Goal: Complete application form: Complete application form

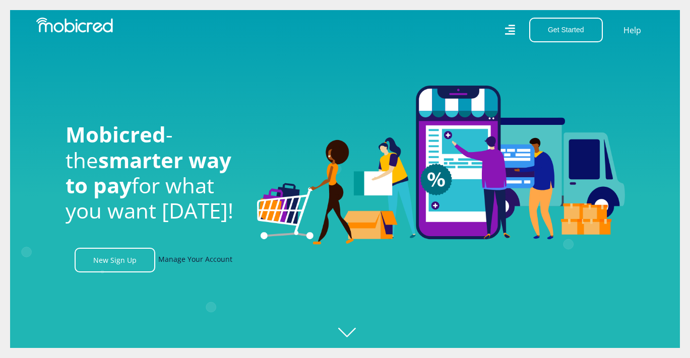
scroll to position [0, 1293]
click at [202, 260] on link "Manage Your Account" at bounding box center [195, 260] width 74 height 25
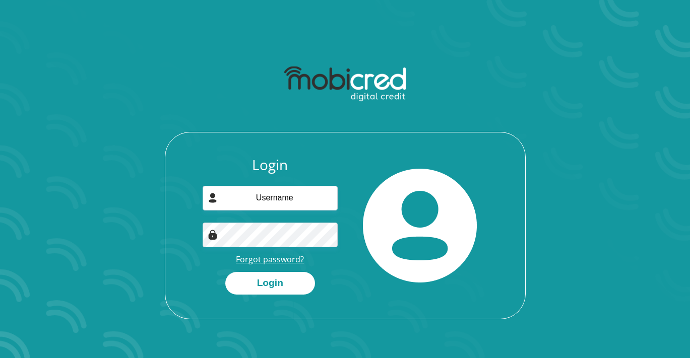
click at [288, 254] on link "Forgot password?" at bounding box center [270, 259] width 68 height 11
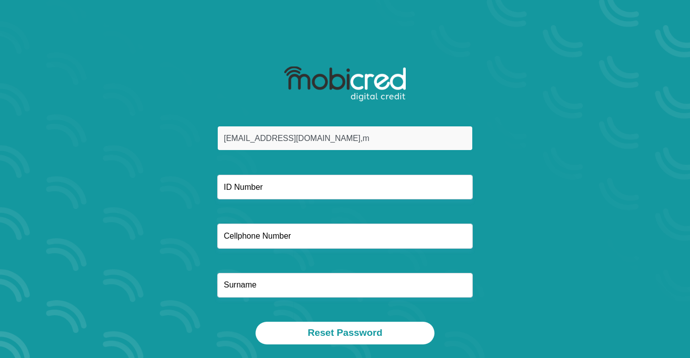
type input "braams8@gmil.co,m"
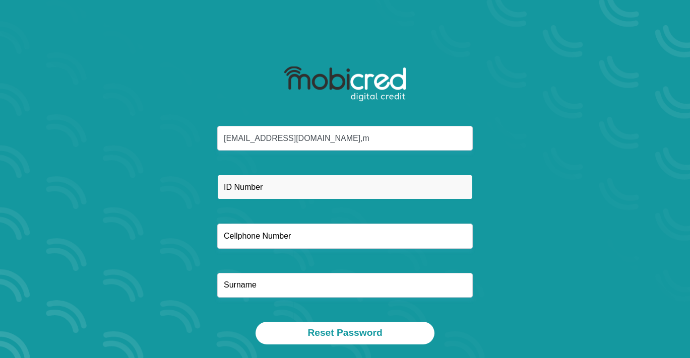
click at [289, 191] on input "text" at bounding box center [345, 187] width 256 height 25
type input "9208125132084"
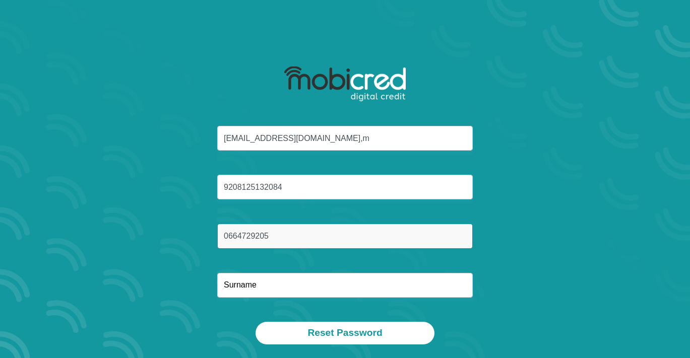
type input "0664729205"
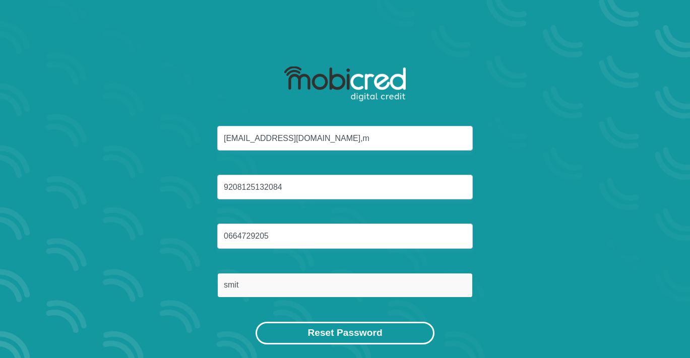
type input "smit"
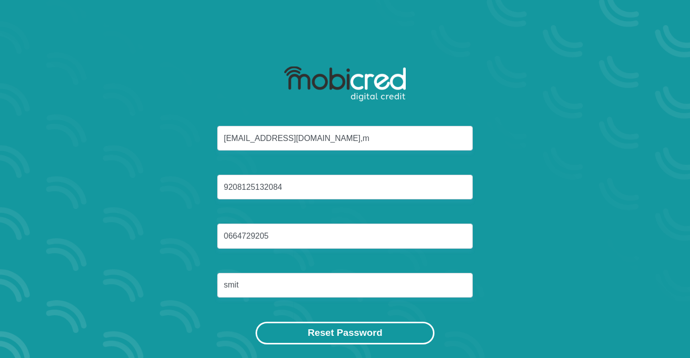
click at [306, 330] on button "Reset Password" at bounding box center [345, 333] width 178 height 23
click at [386, 335] on button "Reset Password" at bounding box center [345, 333] width 178 height 23
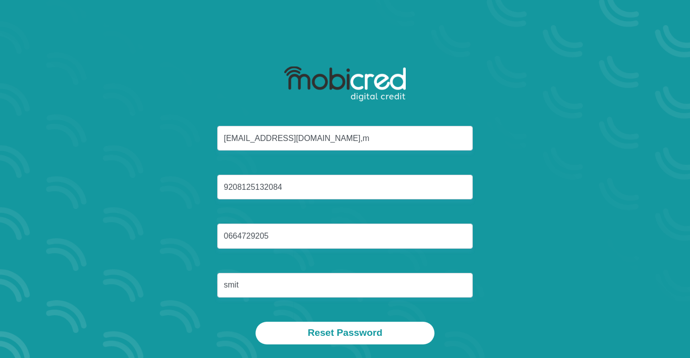
click at [389, 305] on div "braams8@gmil.co,m 9208125132084 0664729205 smit" at bounding box center [345, 224] width 541 height 196
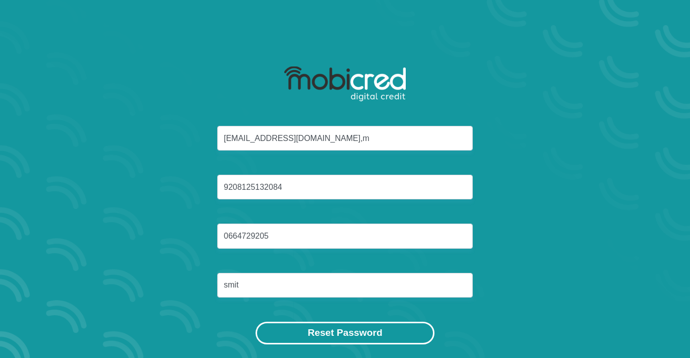
click at [376, 332] on button "Reset Password" at bounding box center [345, 333] width 178 height 23
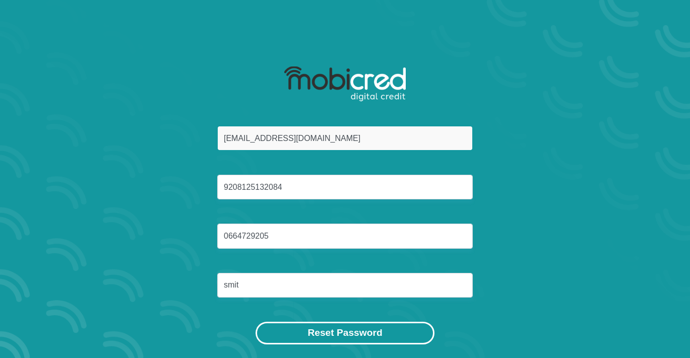
type input "braams8@gmil.com"
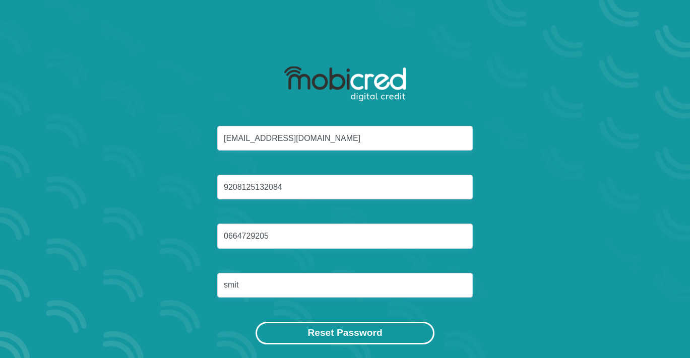
click at [348, 334] on button "Reset Password" at bounding box center [345, 333] width 178 height 23
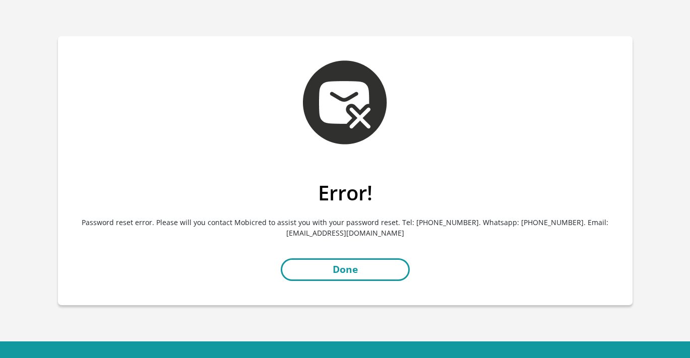
click at [379, 275] on link "Done" at bounding box center [345, 270] width 129 height 23
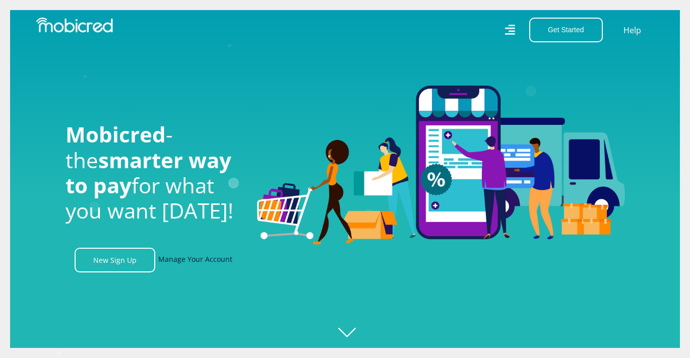
click at [194, 253] on link "Manage Your Account" at bounding box center [195, 260] width 74 height 25
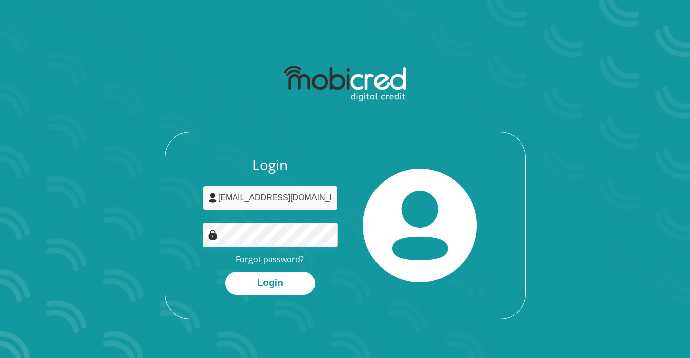
type input "Braams8@gmail.com"
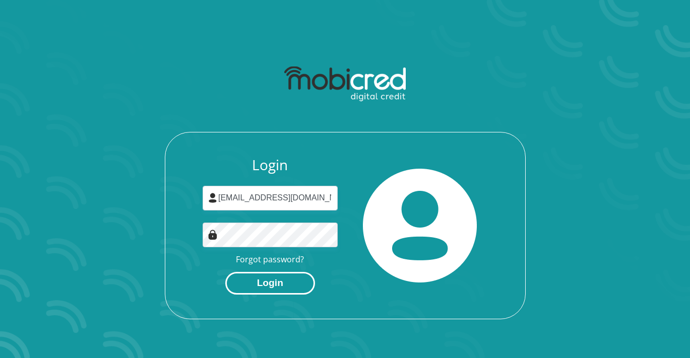
click at [269, 286] on button "Login" at bounding box center [270, 283] width 90 height 23
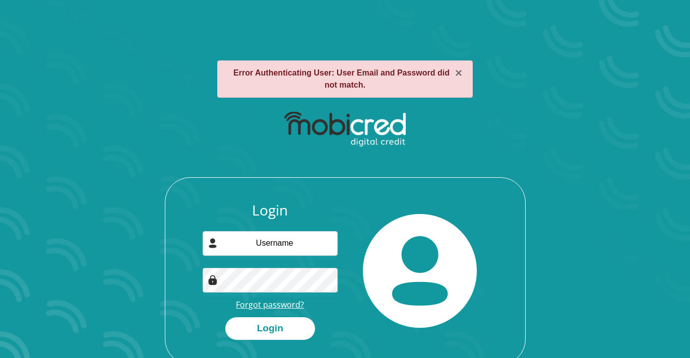
click at [275, 308] on link "Forgot password?" at bounding box center [270, 304] width 68 height 11
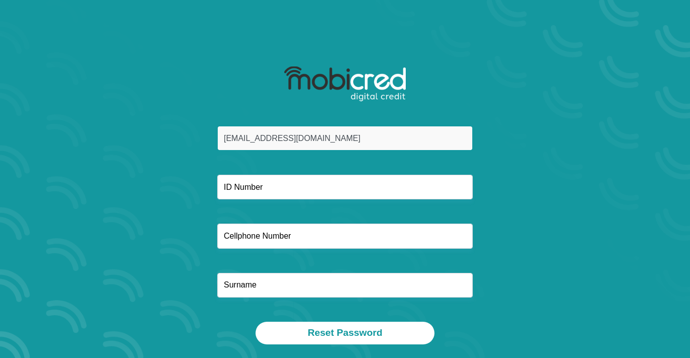
type input "[EMAIL_ADDRESS][DOMAIN_NAME]"
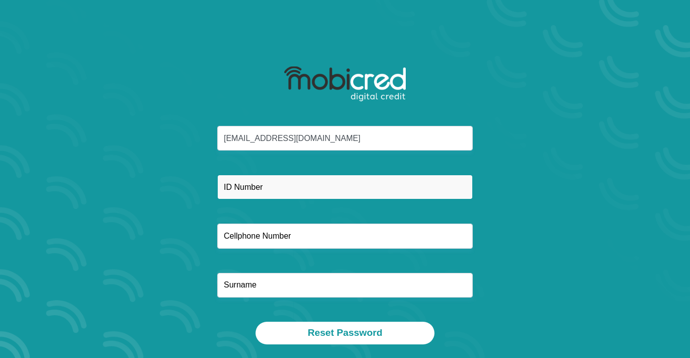
click at [306, 194] on input "text" at bounding box center [345, 187] width 256 height 25
type input "9208125132084"
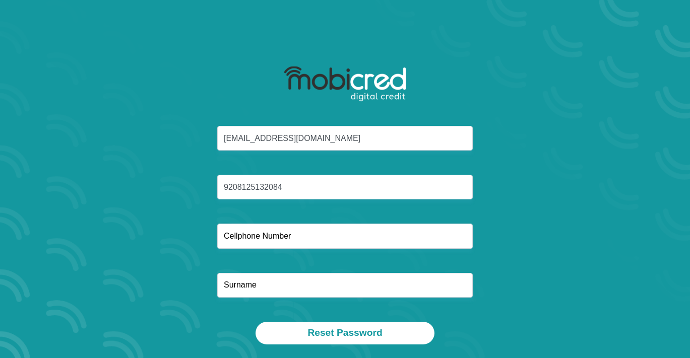
click at [311, 251] on div "braams8@gmail.com 9208125132084" at bounding box center [345, 224] width 541 height 196
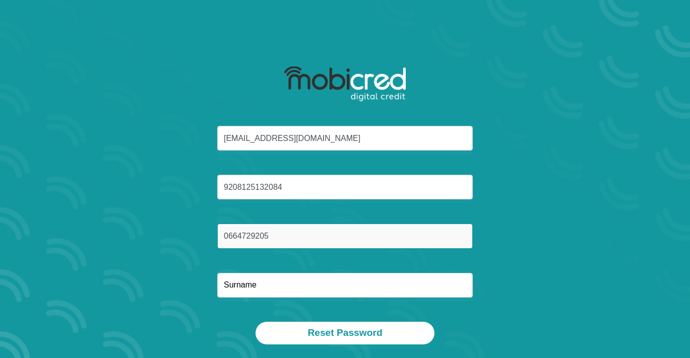
type input "0664729205"
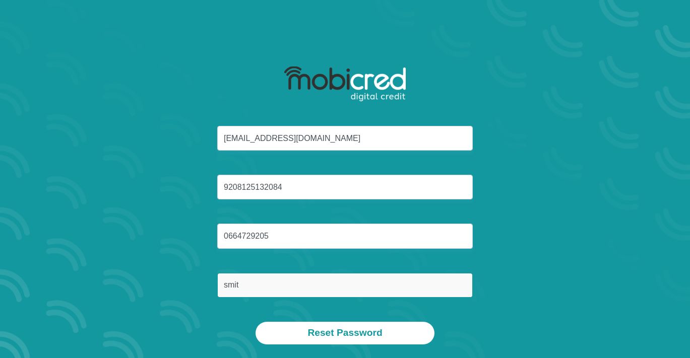
type input "smit"
click at [345, 333] on button "Reset Password" at bounding box center [345, 333] width 178 height 23
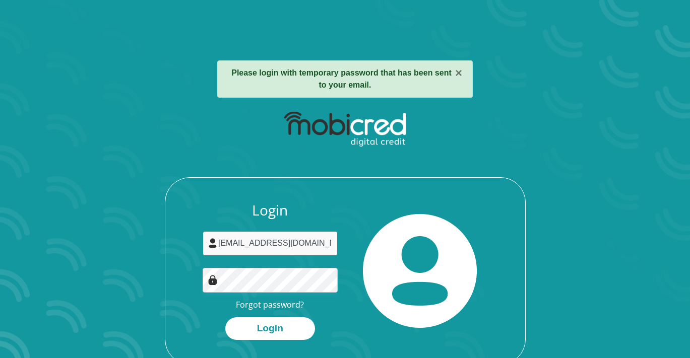
type input "[EMAIL_ADDRESS][DOMAIN_NAME]"
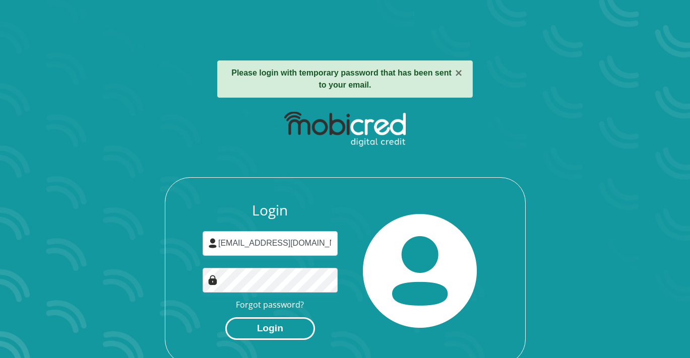
click at [292, 328] on button "Login" at bounding box center [270, 329] width 90 height 23
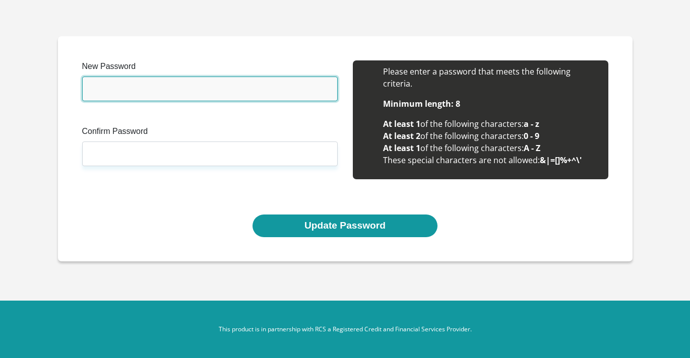
click at [175, 85] on input "New Password" at bounding box center [210, 89] width 256 height 25
type input "BUDDYnele99"
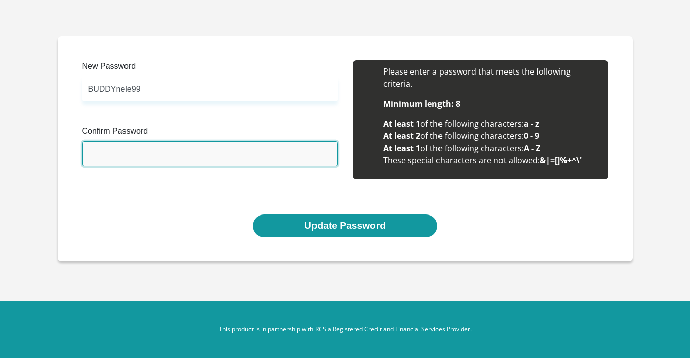
click at [181, 157] on input "Confirm Password" at bounding box center [210, 154] width 256 height 25
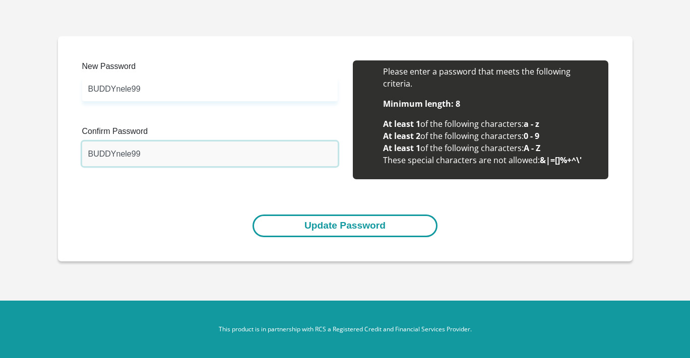
type input "BUDDYnele99"
click at [293, 223] on button "Update Password" at bounding box center [345, 226] width 185 height 23
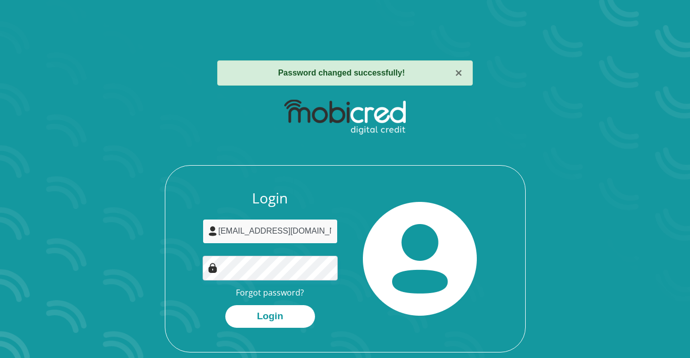
type input "[EMAIL_ADDRESS][DOMAIN_NAME]"
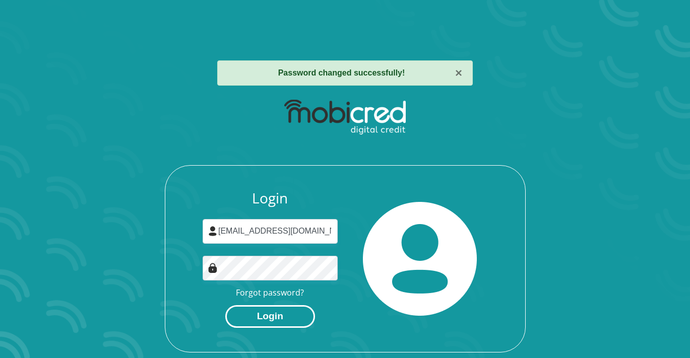
click at [301, 311] on button "Login" at bounding box center [270, 316] width 90 height 23
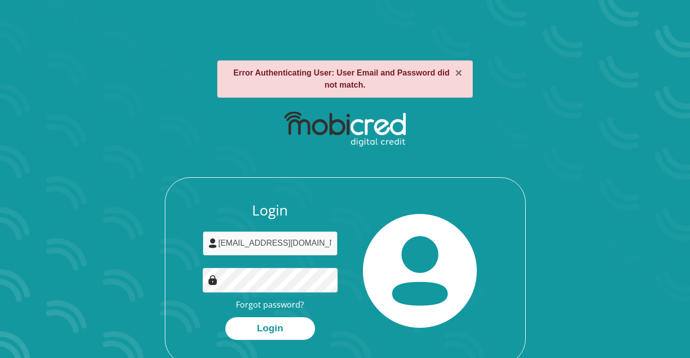
type input "[EMAIL_ADDRESS][DOMAIN_NAME]"
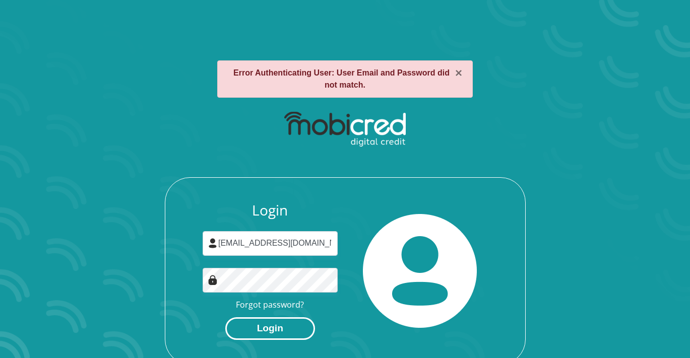
click at [303, 328] on button "Login" at bounding box center [270, 329] width 90 height 23
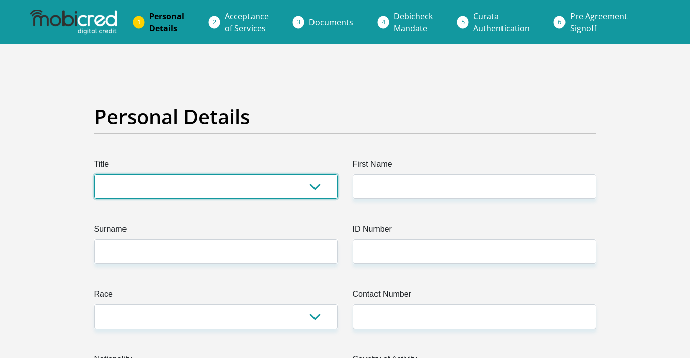
select select "Mr"
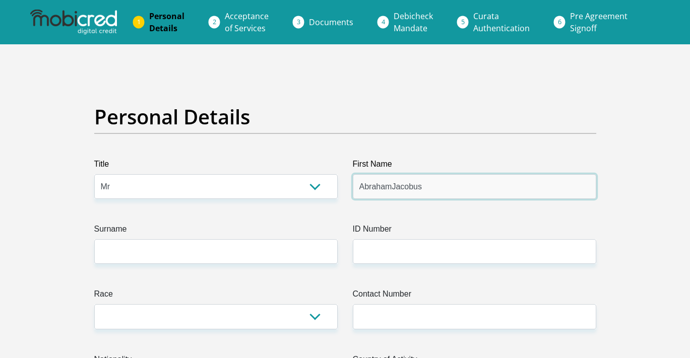
type input "AbrahamJacobus"
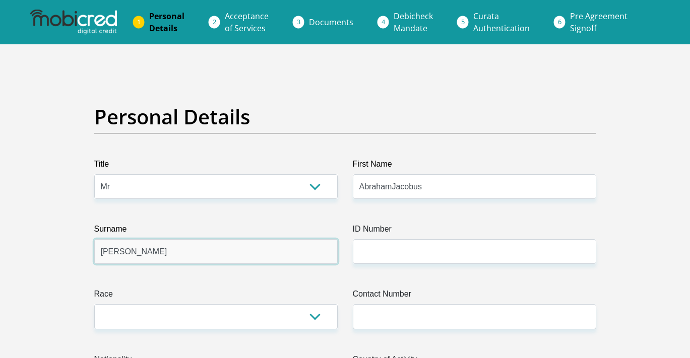
type input "[PERSON_NAME]"
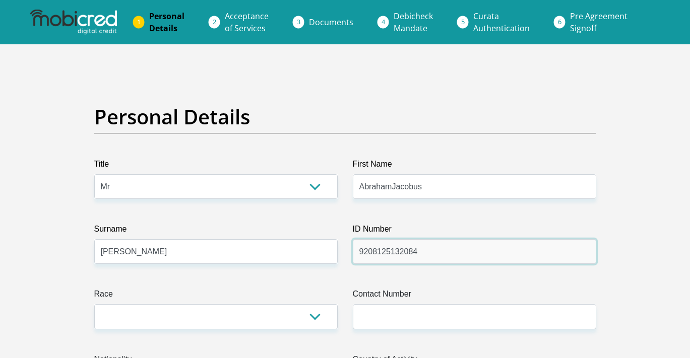
type input "9208125132084"
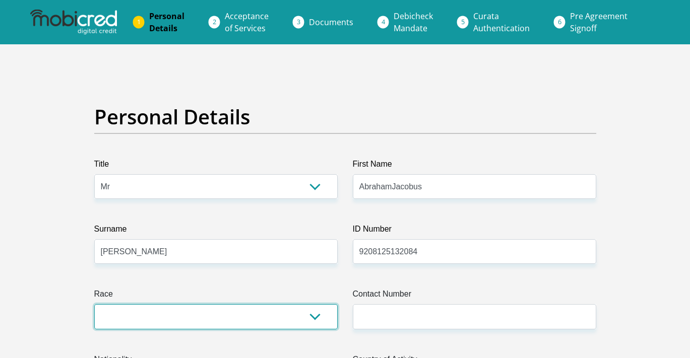
select select "4"
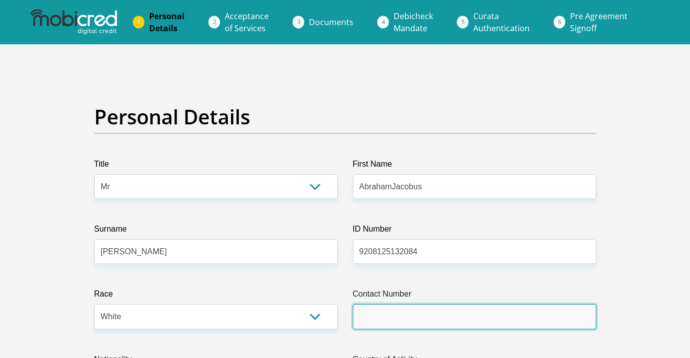
click at [369, 321] on input "Contact Number" at bounding box center [474, 316] width 243 height 25
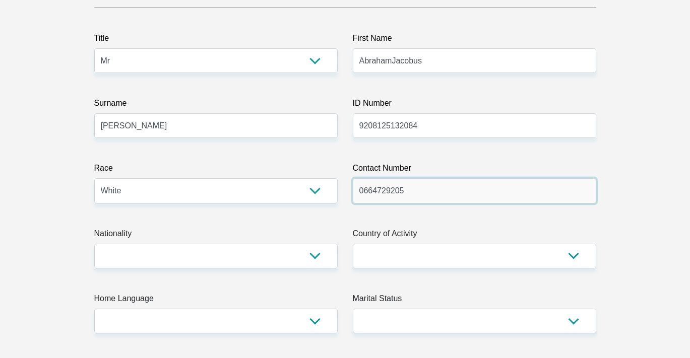
scroll to position [133, 0]
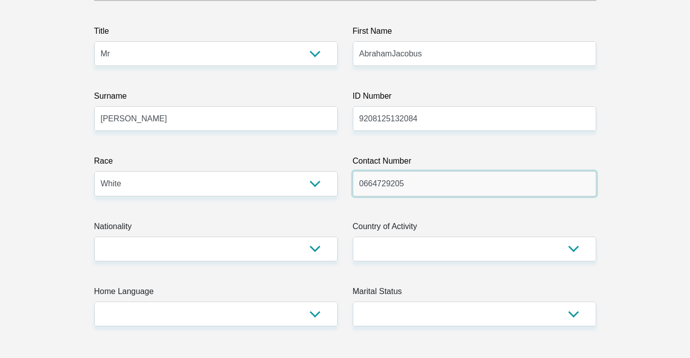
type input "0664729205"
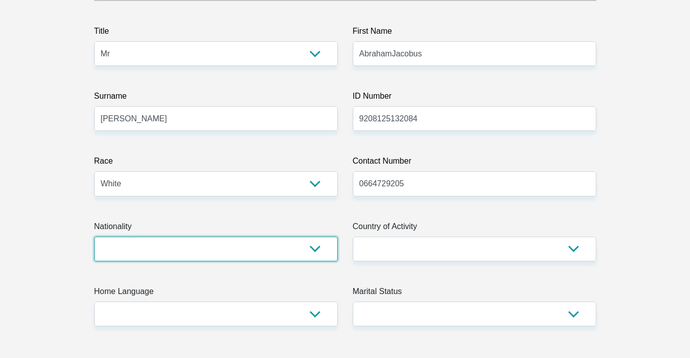
select select "ZAF"
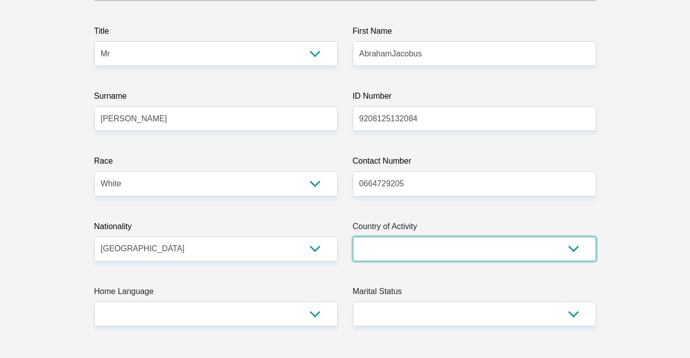
select select "ZAF"
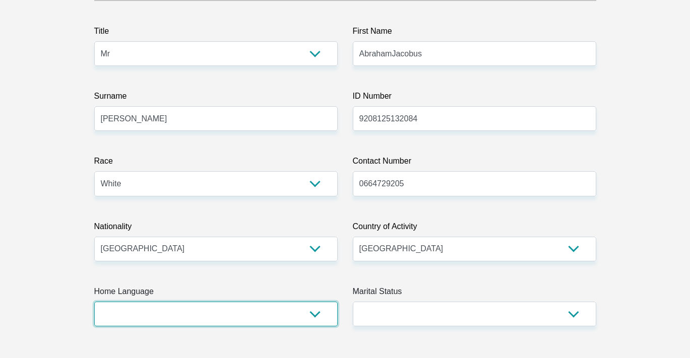
select select "afr"
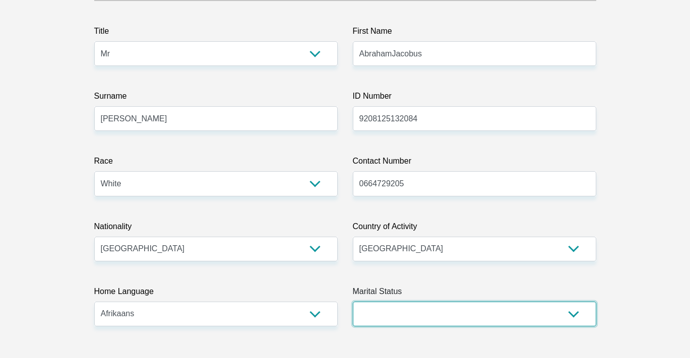
select select "3"
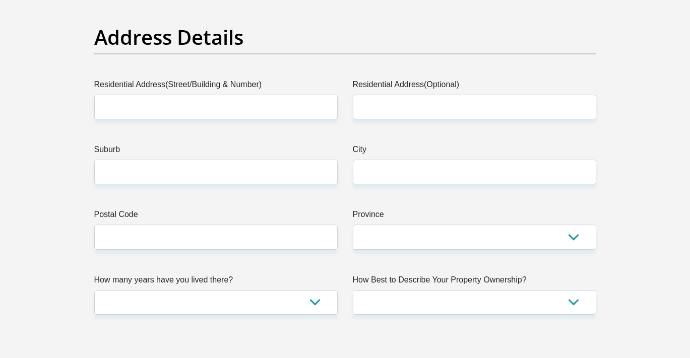
scroll to position [497, 0]
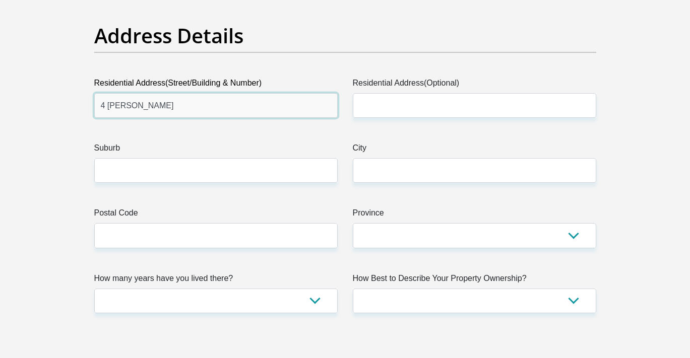
type input "4 Oloff Dreyer"
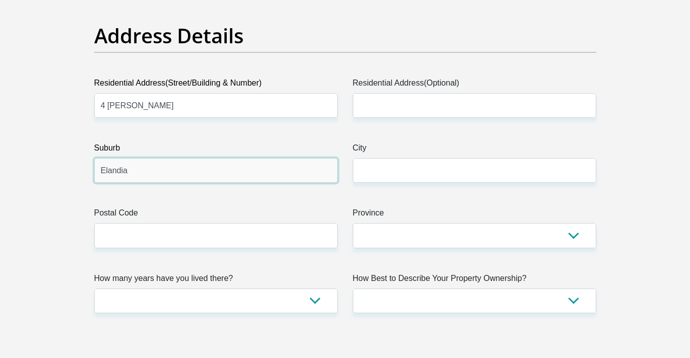
type input "Elandia"
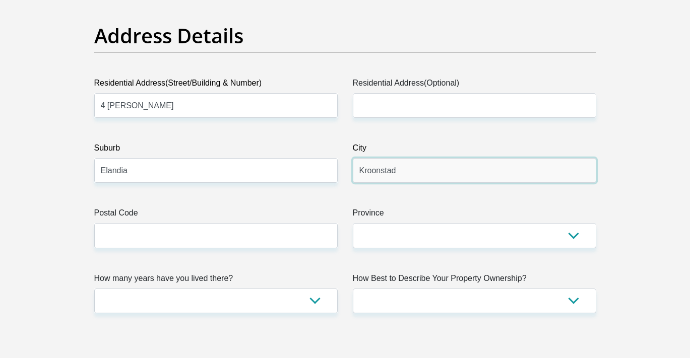
type input "Kroonstad"
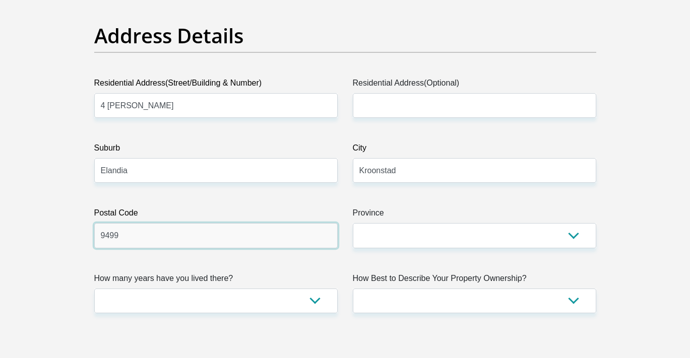
type input "9499"
click at [189, 228] on input "9499" at bounding box center [215, 235] width 243 height 25
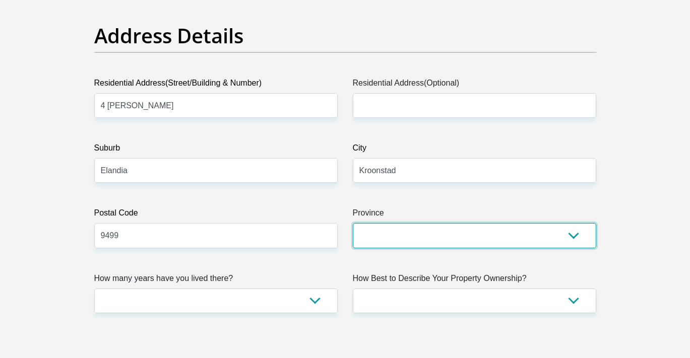
select select "Free State"
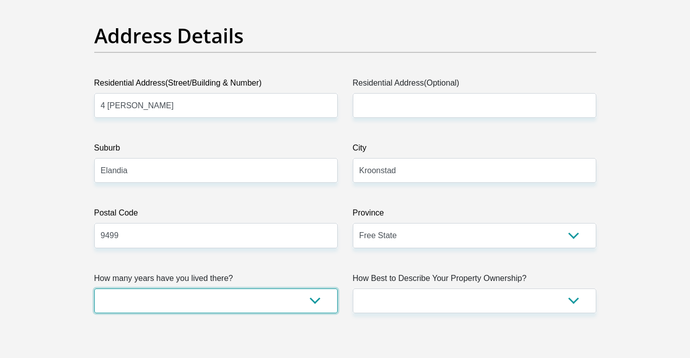
select select "4"
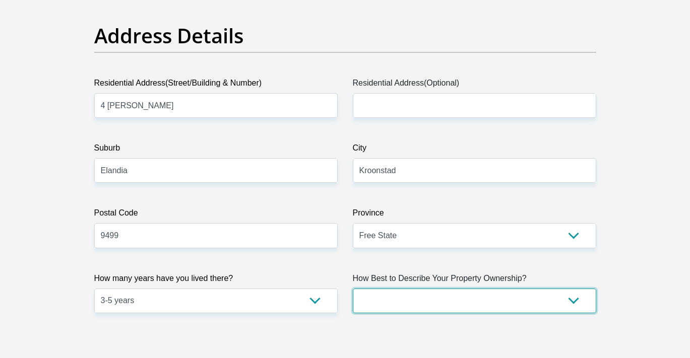
select select "Owned"
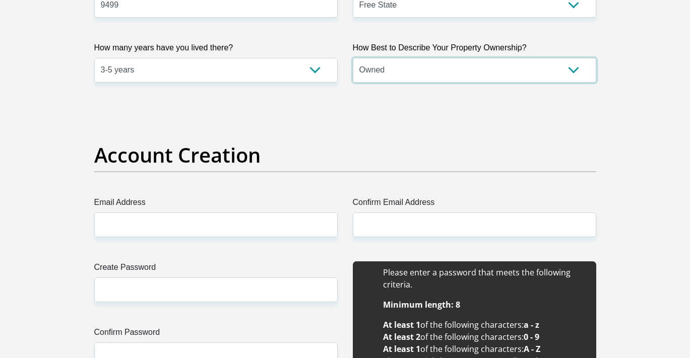
scroll to position [742, 0]
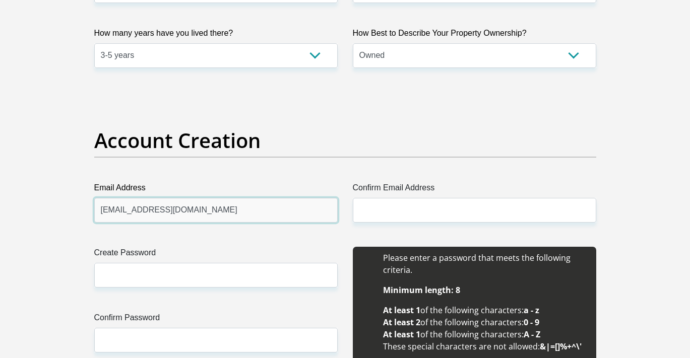
type input "braams8@gmail.com"
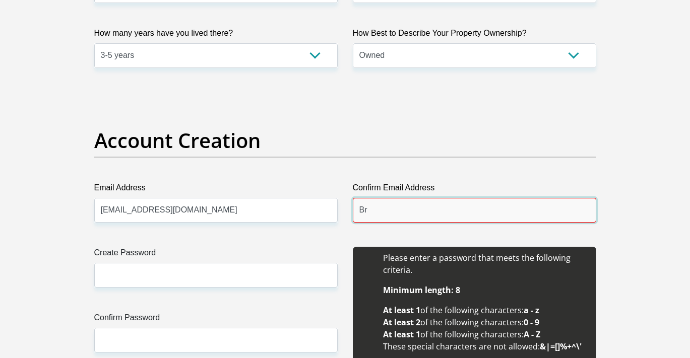
type input "B"
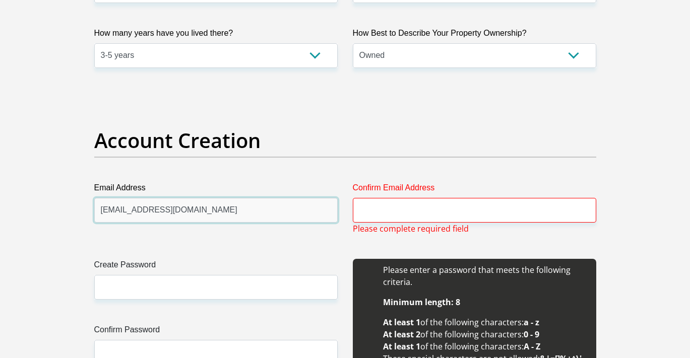
click at [267, 211] on input "braams8@gmail.com" at bounding box center [215, 210] width 243 height 25
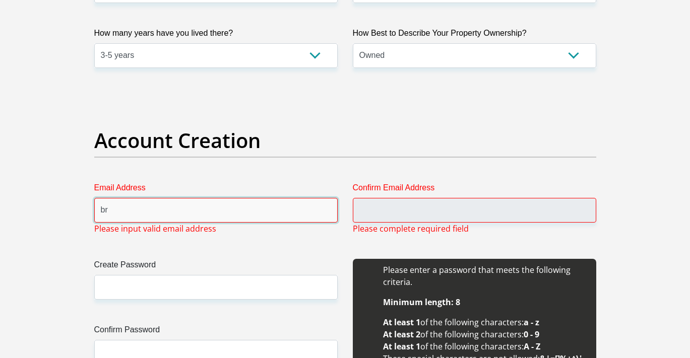
type input "b"
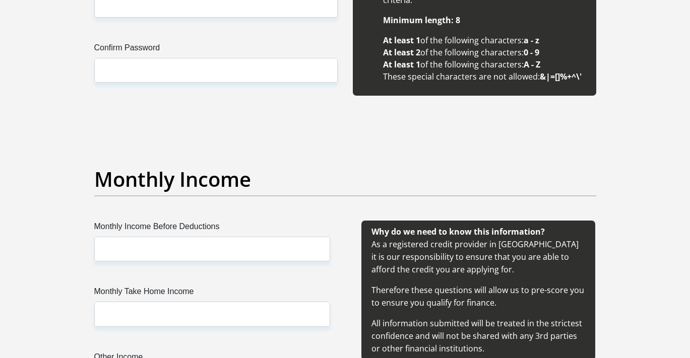
scroll to position [1036, 0]
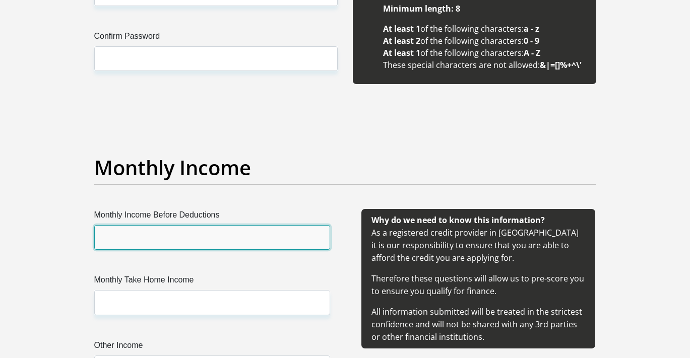
click at [208, 241] on input "Monthly Income Before Deductions" at bounding box center [212, 237] width 236 height 25
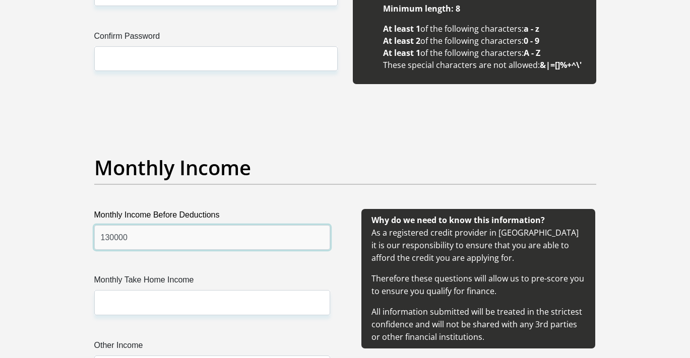
type input "130000"
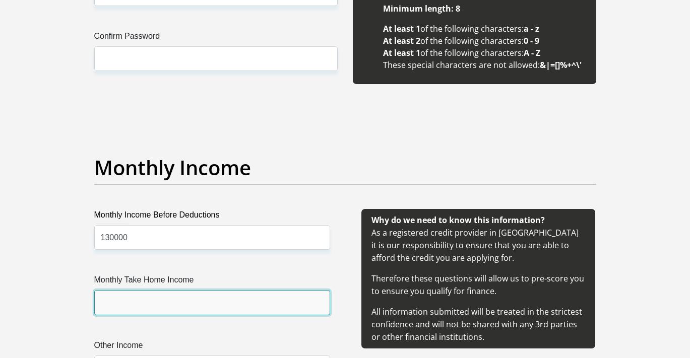
click at [204, 298] on input "Monthly Take Home Income" at bounding box center [212, 302] width 236 height 25
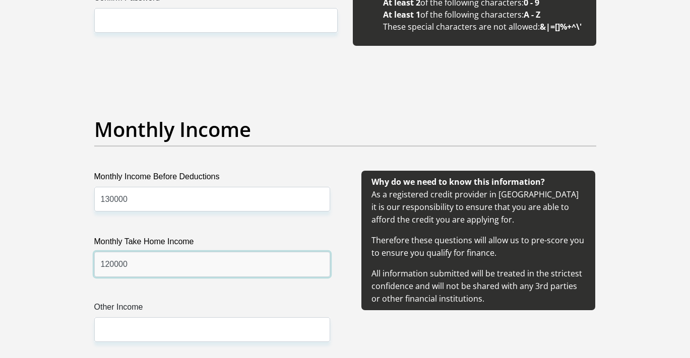
scroll to position [1097, 0]
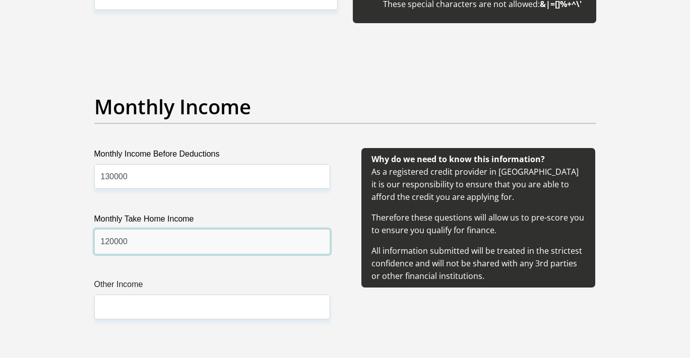
type input "120000"
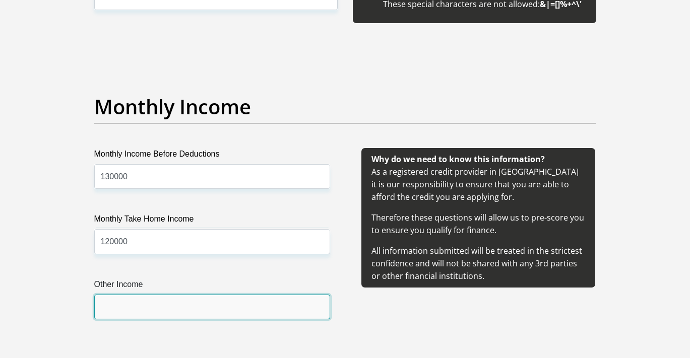
click at [189, 313] on input "Other Income" at bounding box center [212, 307] width 236 height 25
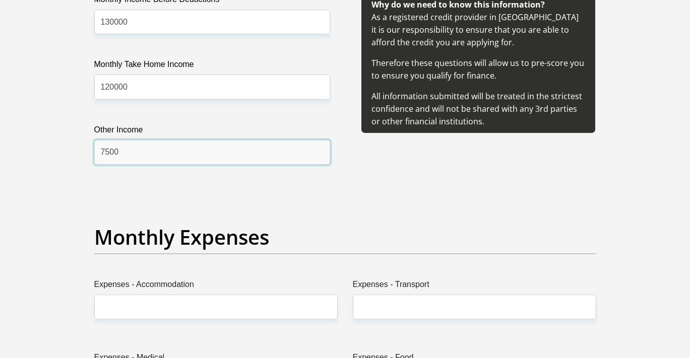
scroll to position [1303, 0]
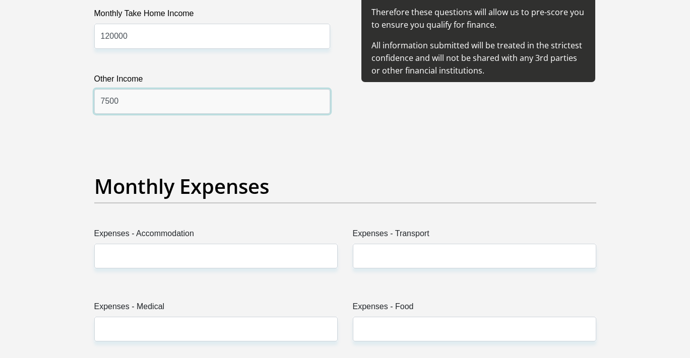
type input "7500"
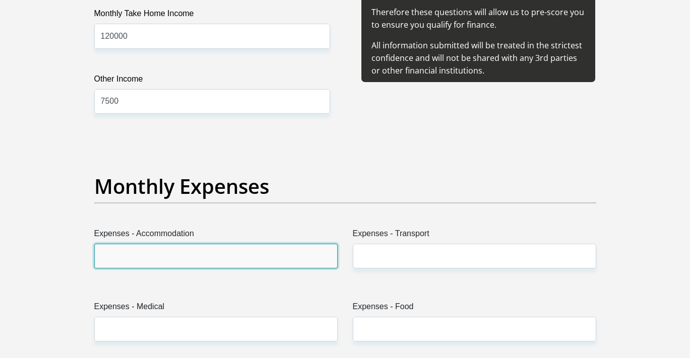
click at [209, 247] on input "Expenses - Accommodation" at bounding box center [215, 256] width 243 height 25
type input "0"
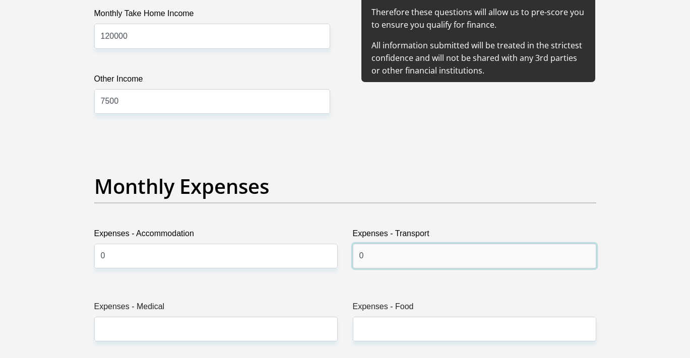
type input "0"
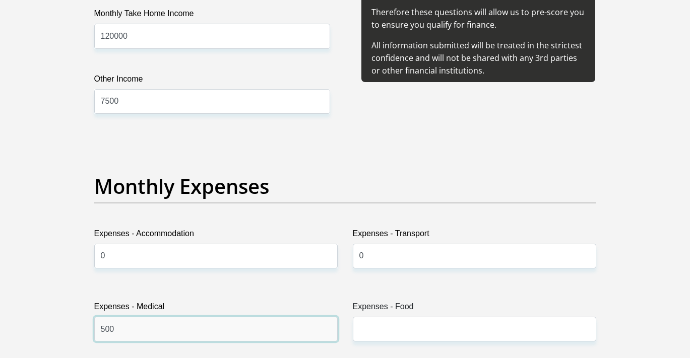
type input "500"
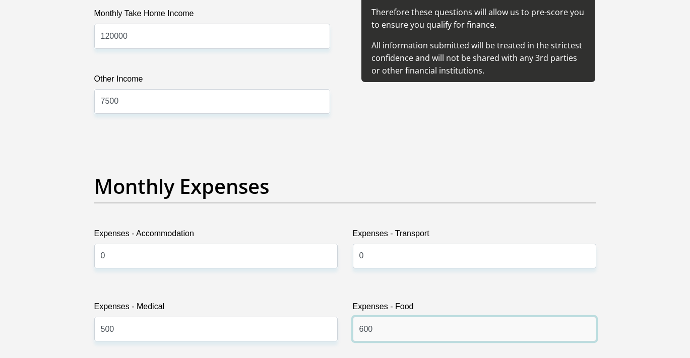
type input "600"
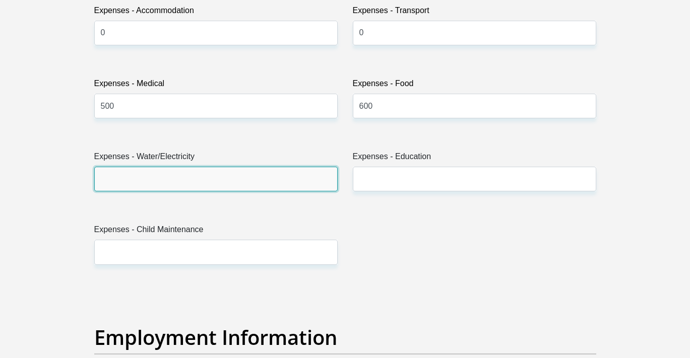
click at [149, 186] on input "Expenses - Water/Electricity" at bounding box center [215, 179] width 243 height 25
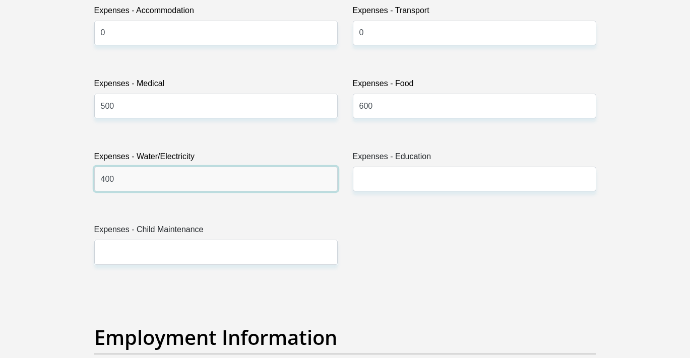
type input "400"
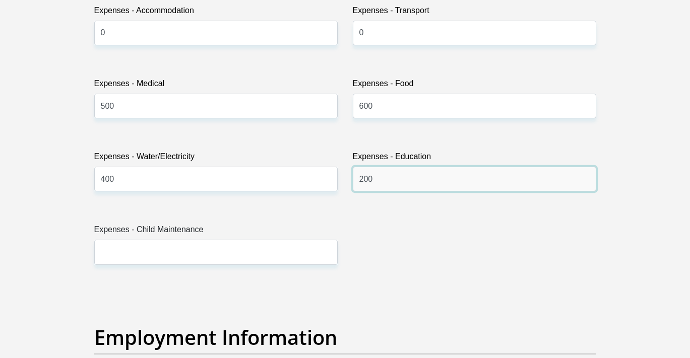
type input "200"
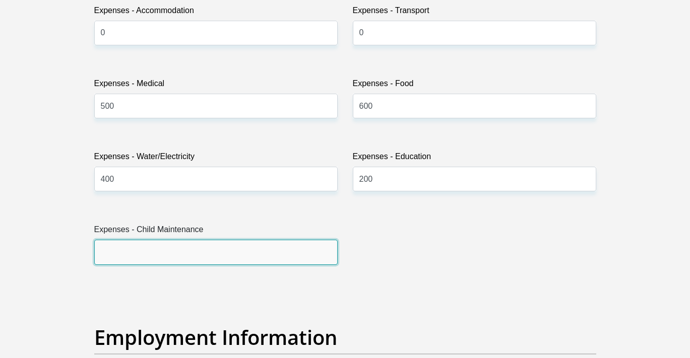
click at [136, 245] on input "Expenses - Child Maintenance" at bounding box center [215, 252] width 243 height 25
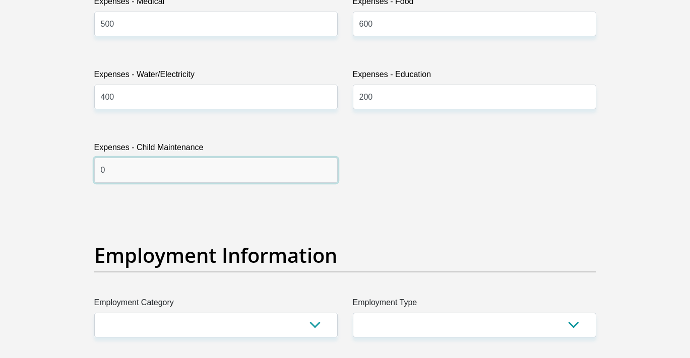
scroll to position [1609, 0]
type input "0"
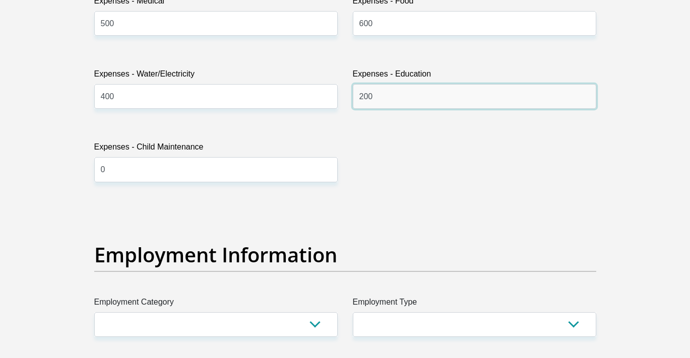
drag, startPoint x: 414, startPoint y: 92, endPoint x: 315, endPoint y: 106, distance: 100.4
click at [316, 106] on div "Title Mr Ms Mrs Dr Other First Name AbrahamJacobus Surname Smit ID Number 92081…" at bounding box center [345, 196] width 517 height 3292
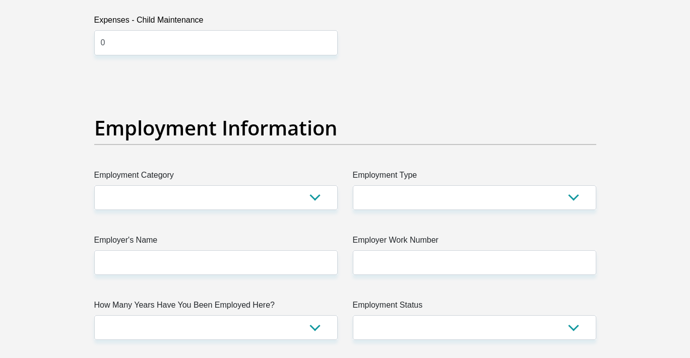
scroll to position [1736, 0]
type input "0"
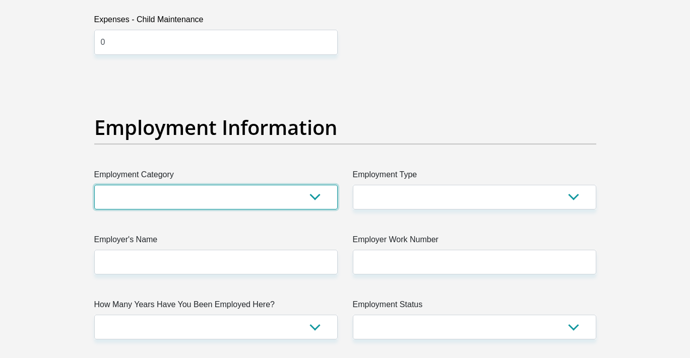
select select "2"
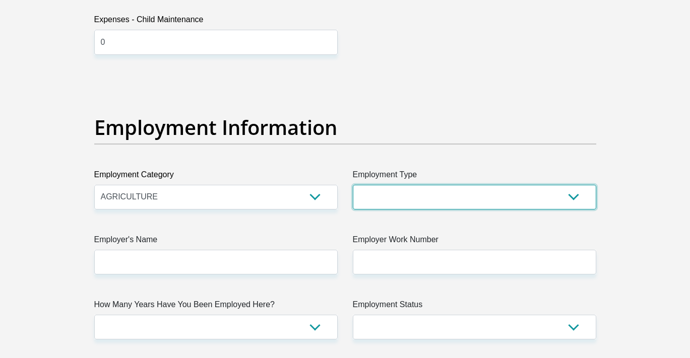
select select "Sales"
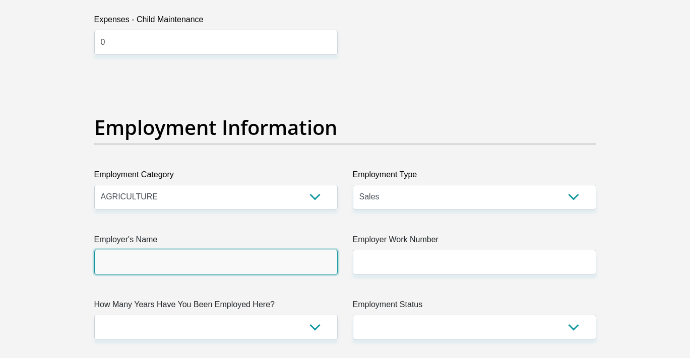
click at [291, 271] on input "Employer's Name" at bounding box center [215, 262] width 243 height 25
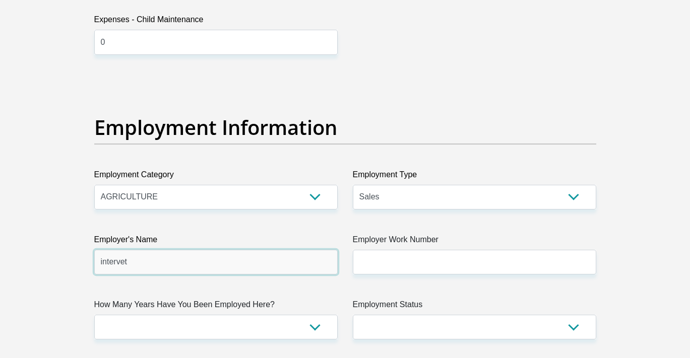
type input "intervet"
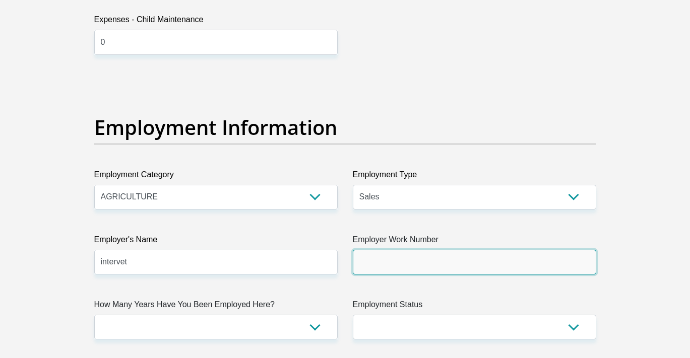
click at [410, 265] on input "Employer Work Number" at bounding box center [474, 262] width 243 height 25
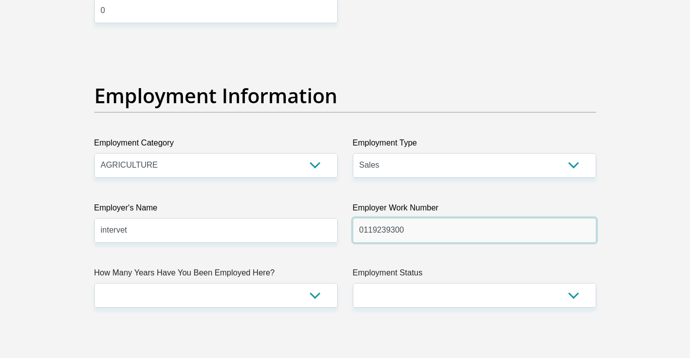
scroll to position [1772, 0]
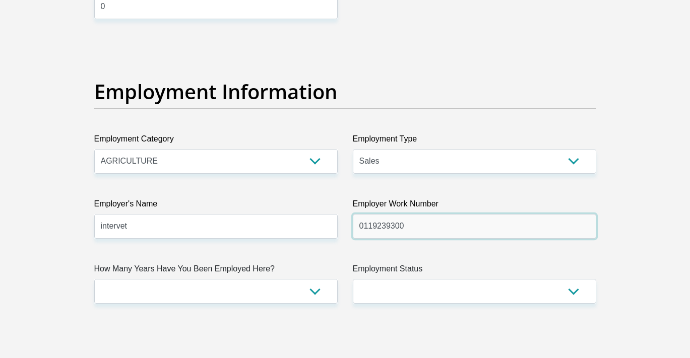
type input "0119239300"
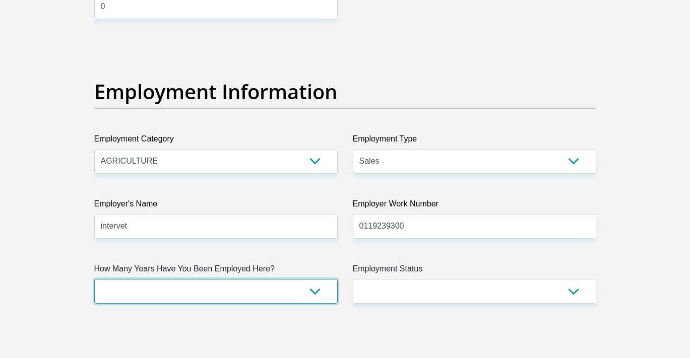
select select "60"
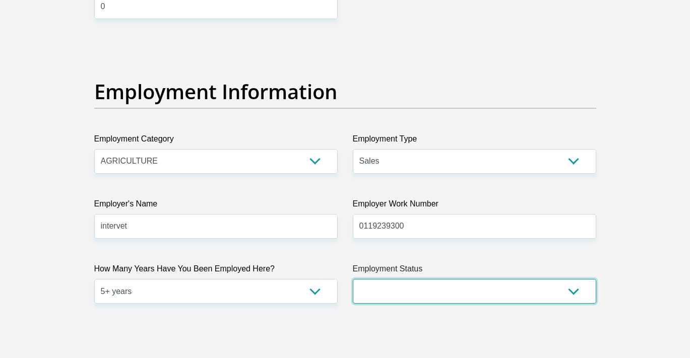
select select "1"
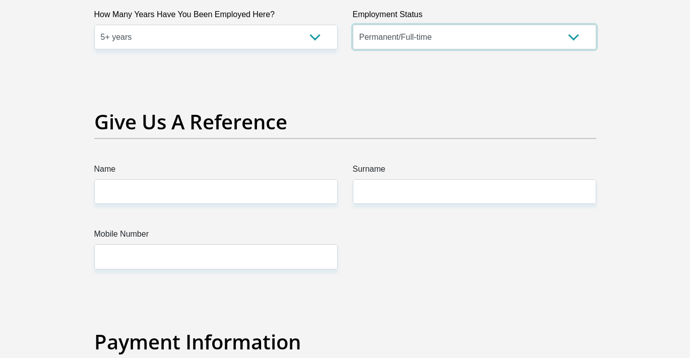
scroll to position [2029, 0]
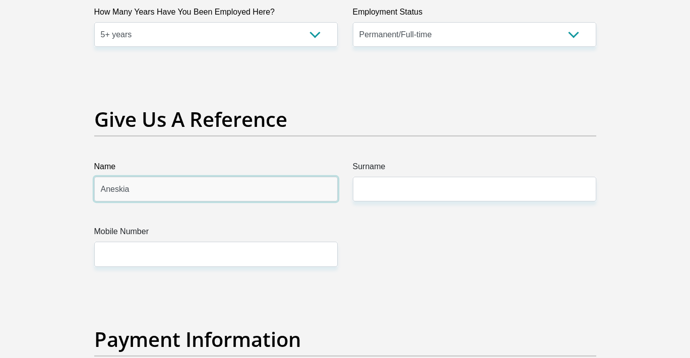
type input "Aneskia"
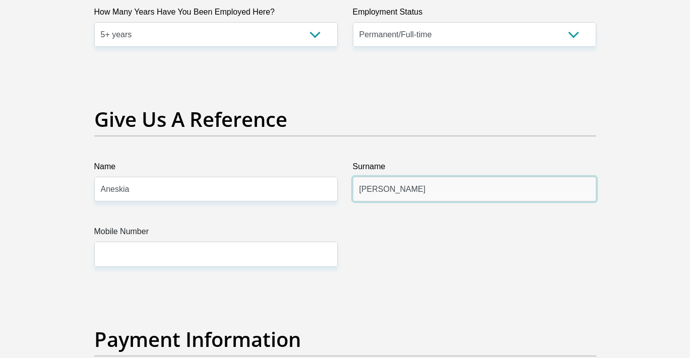
type input "Scherman"
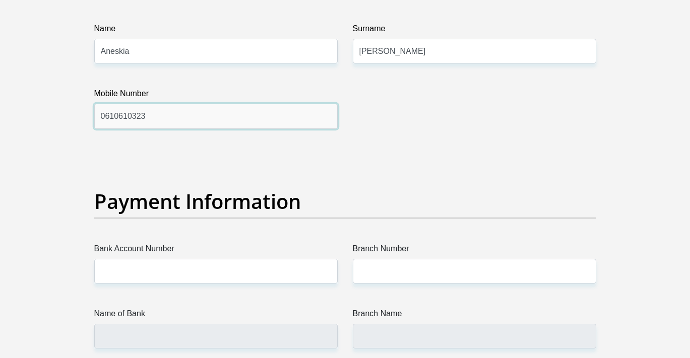
scroll to position [2188, 0]
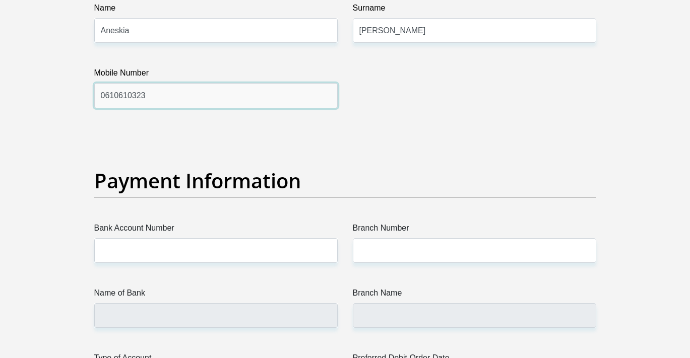
type input "0610610323"
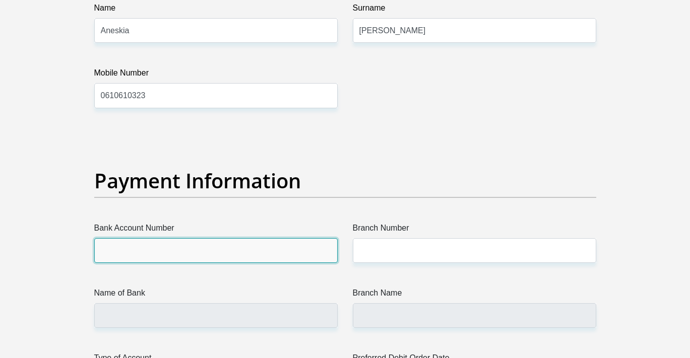
click at [164, 252] on input "Bank Account Number" at bounding box center [215, 250] width 243 height 25
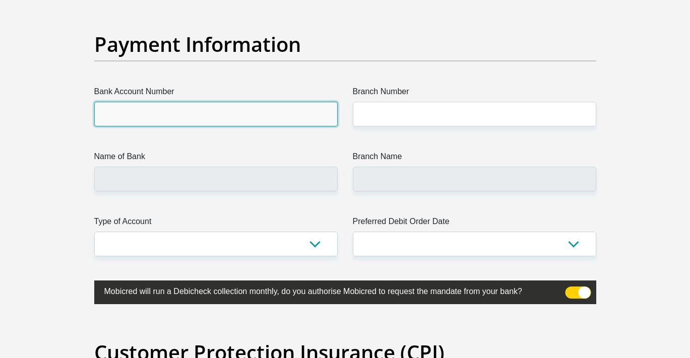
scroll to position [2325, 0]
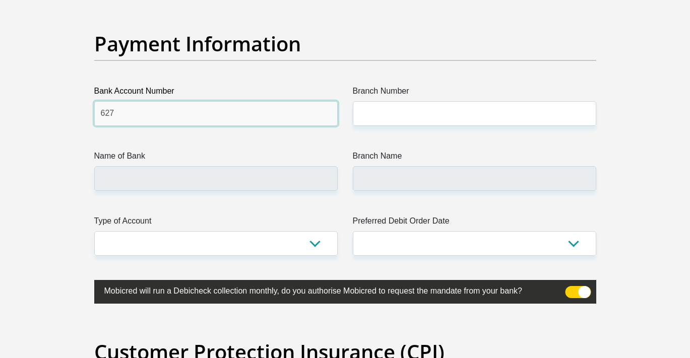
type input "62785945422"
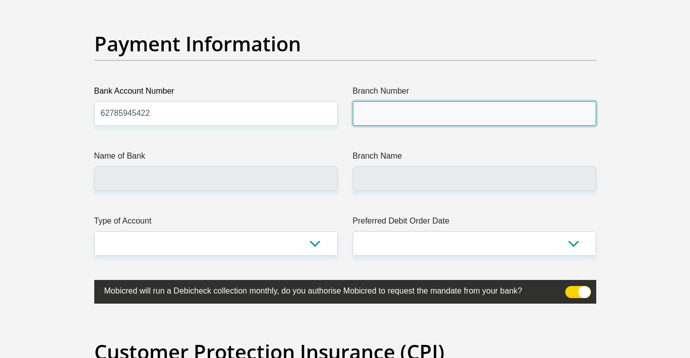
click at [480, 120] on input "Branch Number" at bounding box center [474, 113] width 243 height 25
type input "632005"
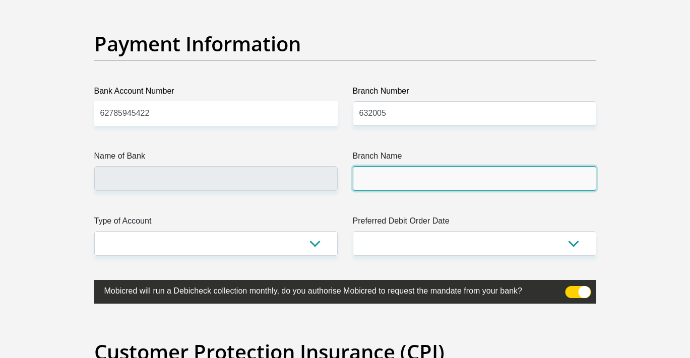
drag, startPoint x: 464, startPoint y: 171, endPoint x: 414, endPoint y: 171, distance: 49.9
click at [462, 171] on input "Branch Name" at bounding box center [474, 178] width 243 height 25
type input "ABSA BANK"
type input "ABSA ELECTRONIC SETTLEMENT CNT"
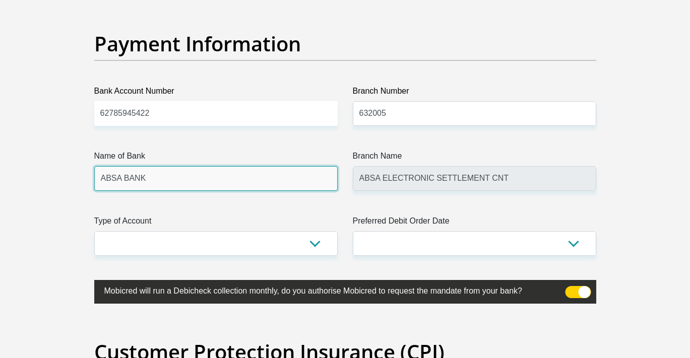
click at [312, 174] on input "ABSA BANK" at bounding box center [215, 178] width 243 height 25
click at [312, 178] on input "ABSA BANK" at bounding box center [215, 178] width 243 height 25
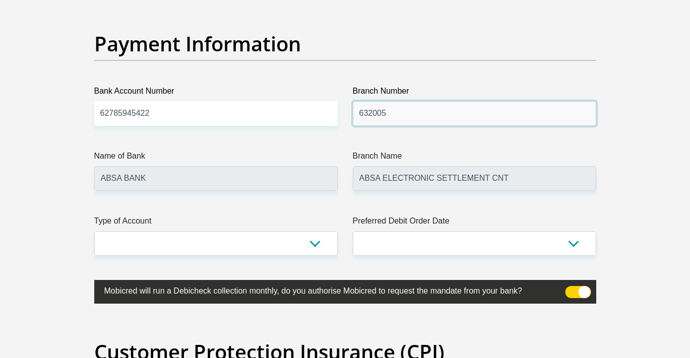
drag, startPoint x: 412, startPoint y: 122, endPoint x: 326, endPoint y: 113, distance: 86.7
type input "250655"
type input "FIRSTRAND BANK"
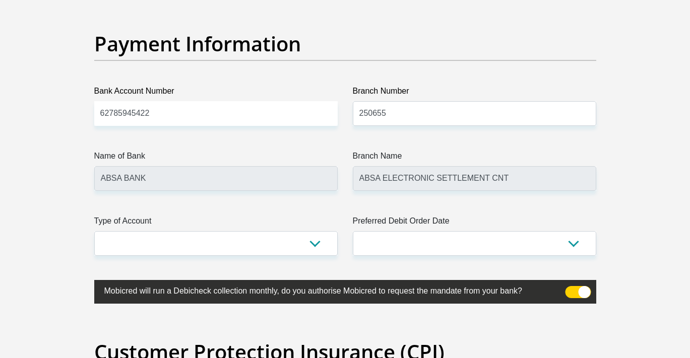
type input "BRANCH 560"
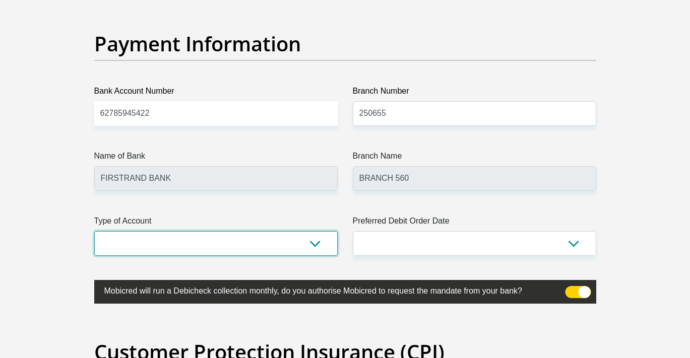
select select "CUR"
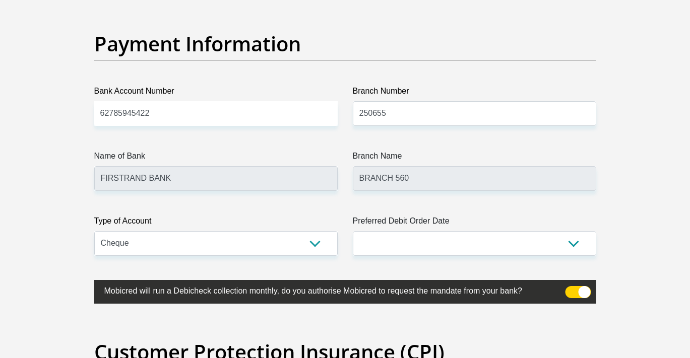
click at [584, 290] on span at bounding box center [578, 292] width 26 height 12
click at [571, 289] on input "checkbox" at bounding box center [571, 289] width 0 height 0
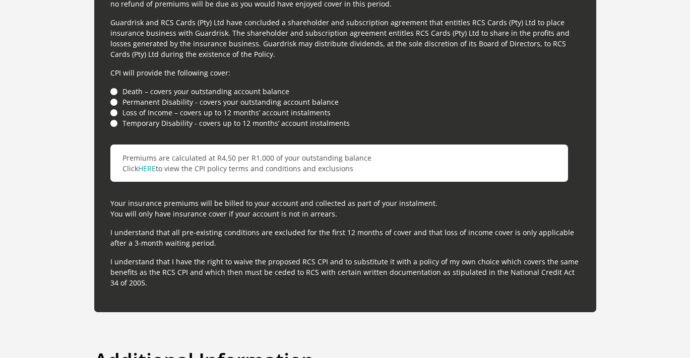
scroll to position [2830, 0]
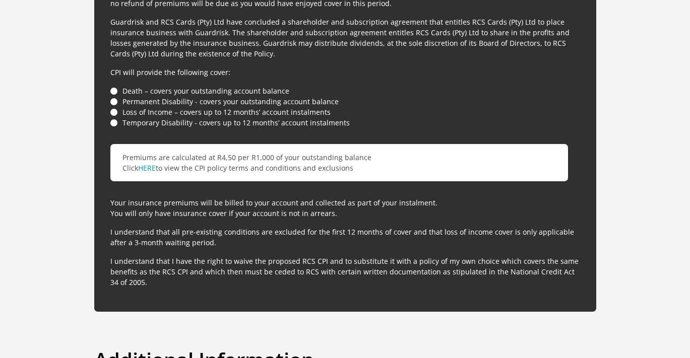
click at [114, 90] on li "Death – covers your outstanding account balance" at bounding box center [345, 91] width 470 height 11
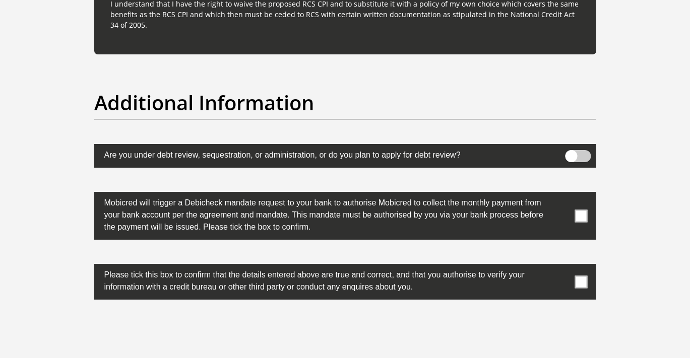
scroll to position [3089, 0]
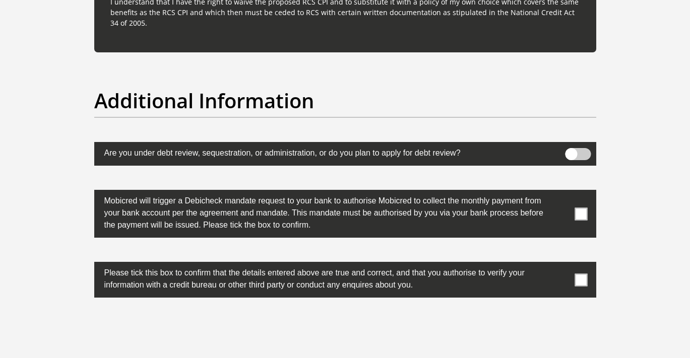
click at [585, 280] on span at bounding box center [581, 280] width 13 height 13
click at [561, 265] on input "checkbox" at bounding box center [561, 265] width 0 height 0
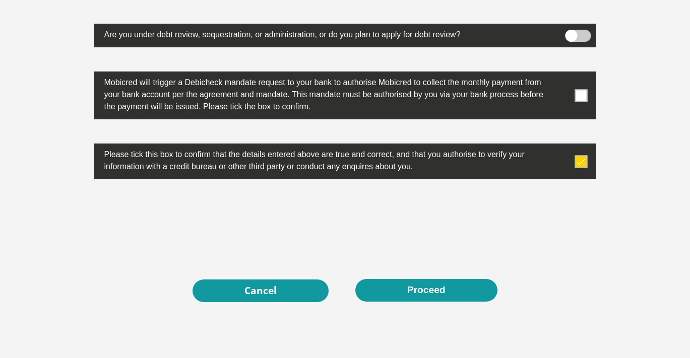
scroll to position [3215, 0]
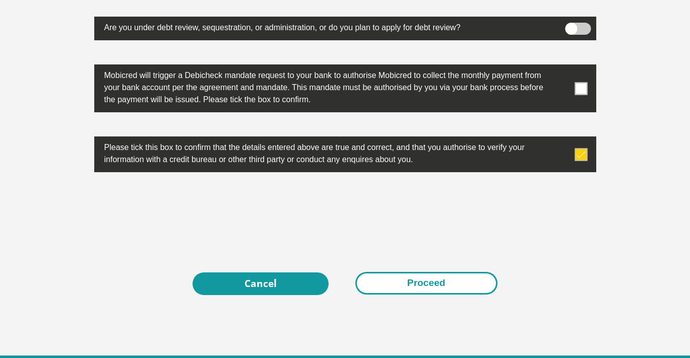
click at [424, 285] on button "Proceed" at bounding box center [426, 283] width 142 height 23
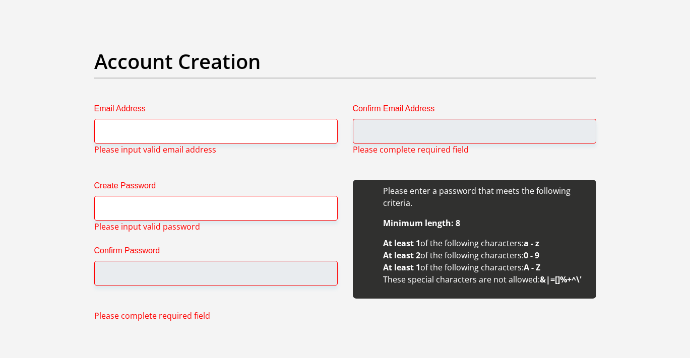
scroll to position [813, 0]
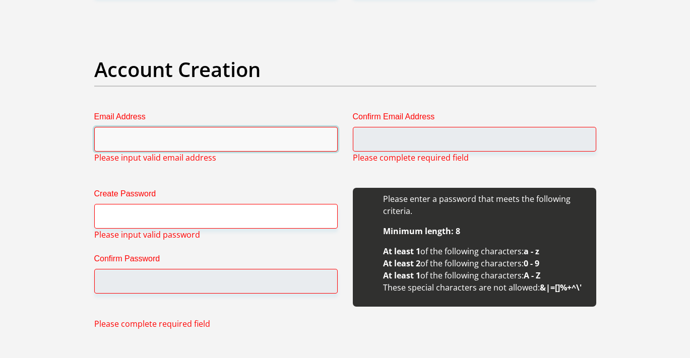
click at [273, 147] on input "Email Address" at bounding box center [215, 139] width 243 height 25
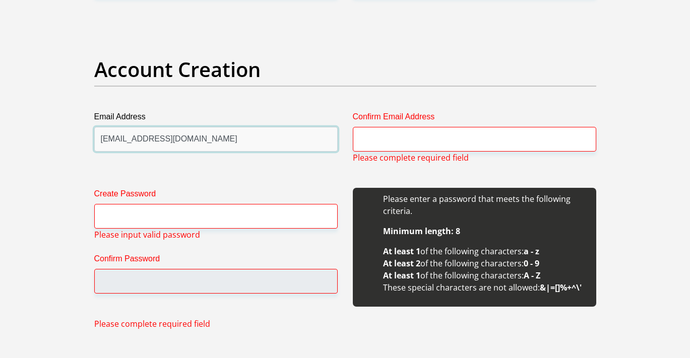
type input "braams8@gmail.com"
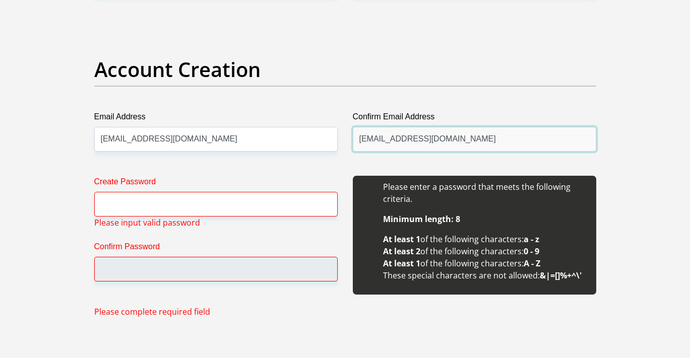
type input "braams8@gmail.com"
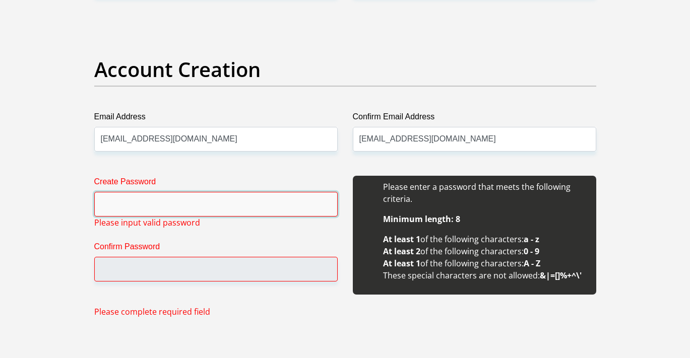
click at [164, 210] on input "Create Password" at bounding box center [215, 204] width 243 height 25
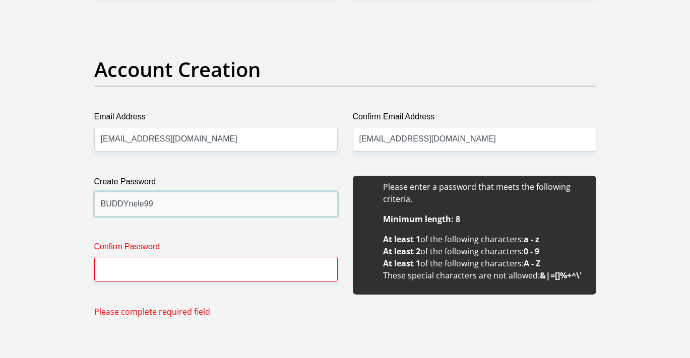
type input "BUDDYnele99"
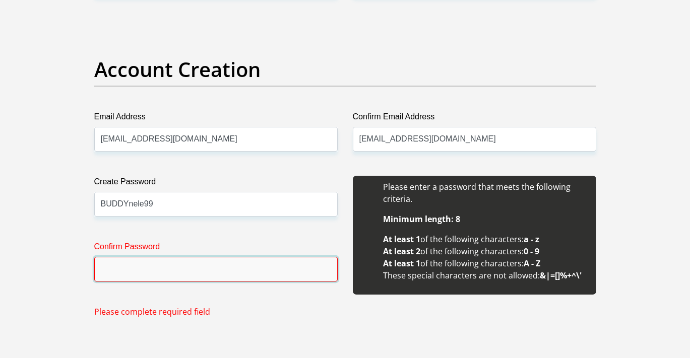
click at [155, 261] on input "Confirm Password" at bounding box center [215, 269] width 243 height 25
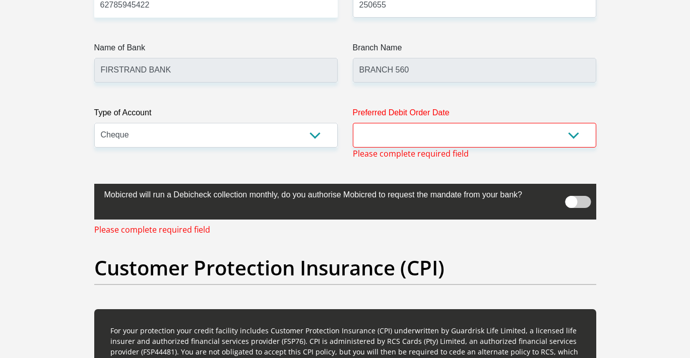
scroll to position [2421, 0]
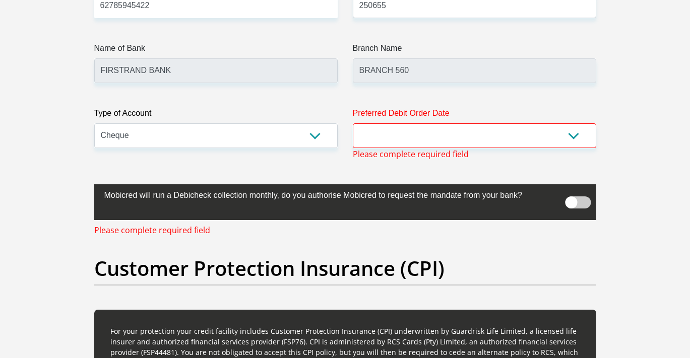
type input "BUDDYnele99"
select select "1"
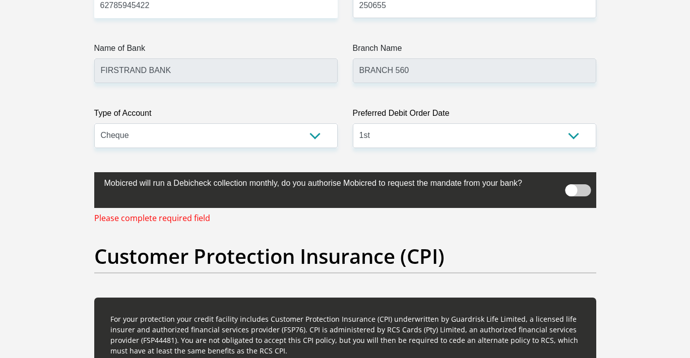
click at [577, 190] on span at bounding box center [578, 191] width 26 height 12
click at [571, 181] on input "checkbox" at bounding box center [571, 181] width 0 height 0
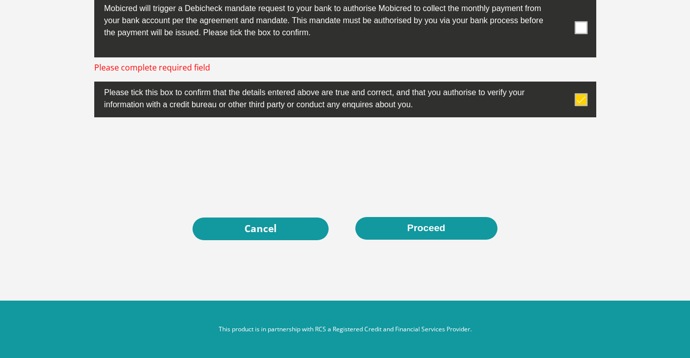
scroll to position [3270, 0]
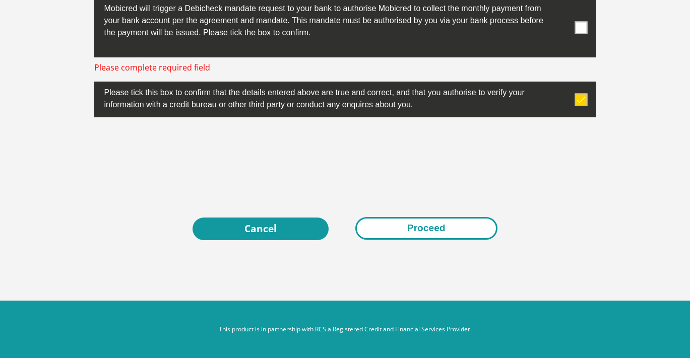
click at [394, 227] on button "Proceed" at bounding box center [426, 228] width 142 height 23
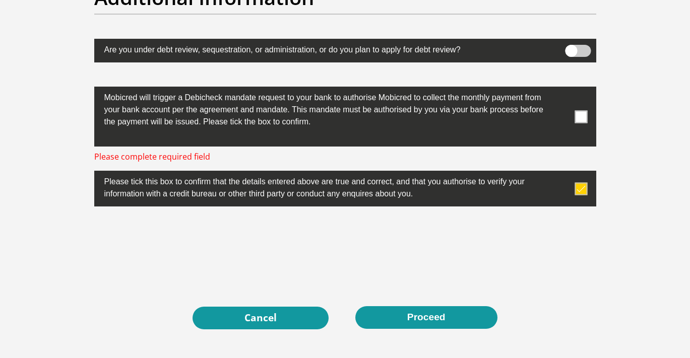
scroll to position [3180, 0]
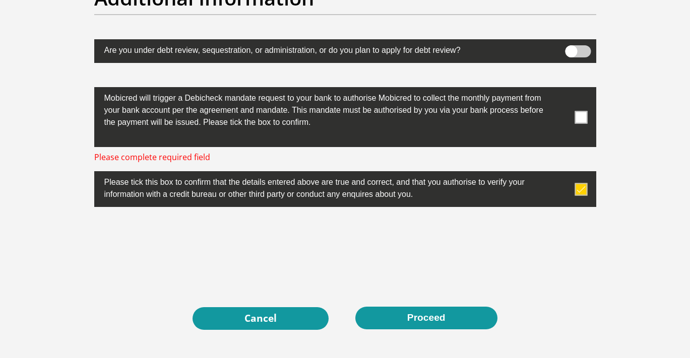
click at [581, 189] on span at bounding box center [581, 189] width 13 height 13
click at [561, 174] on input "checkbox" at bounding box center [561, 174] width 0 height 0
click at [581, 189] on span at bounding box center [581, 189] width 13 height 13
click at [561, 174] on input "checkbox" at bounding box center [561, 174] width 0 height 0
click at [582, 117] on span at bounding box center [581, 117] width 13 height 13
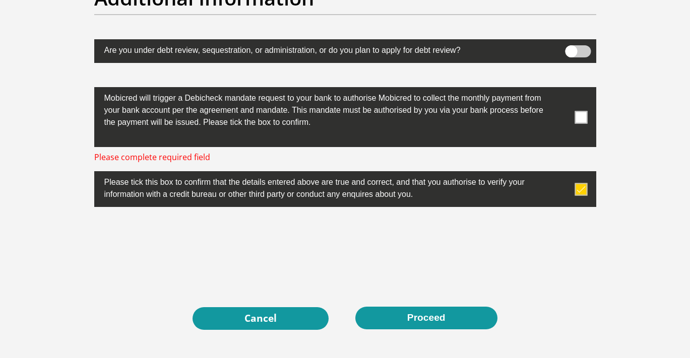
click at [561, 90] on input "checkbox" at bounding box center [561, 90] width 0 height 0
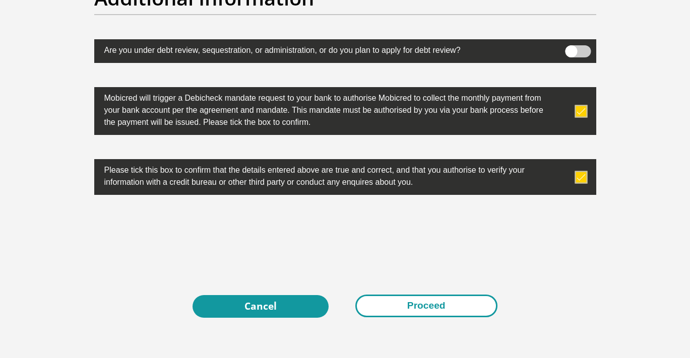
click at [456, 310] on button "Proceed" at bounding box center [426, 306] width 142 height 23
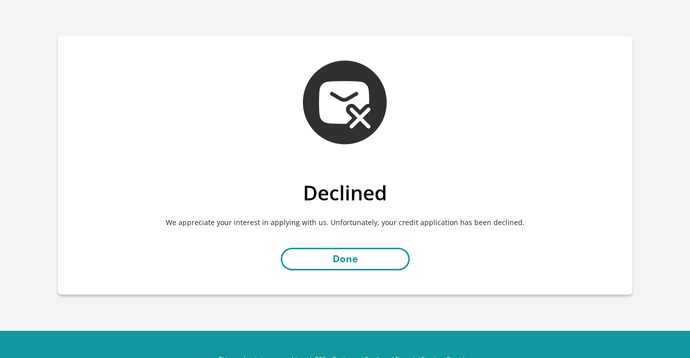
click at [359, 262] on link "Done" at bounding box center [345, 259] width 129 height 23
